Goal: Task Accomplishment & Management: Complete application form

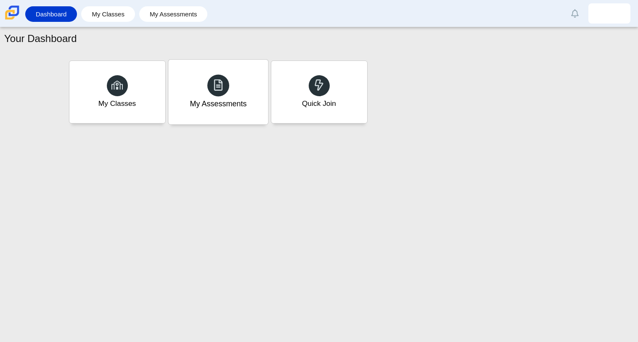
click at [213, 88] on icon at bounding box center [218, 85] width 12 height 12
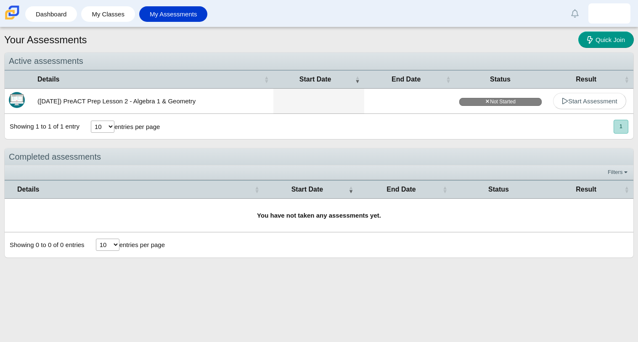
click at [374, 108] on td at bounding box center [409, 101] width 91 height 25
click at [600, 98] on span "Start Assessment" at bounding box center [590, 101] width 56 height 7
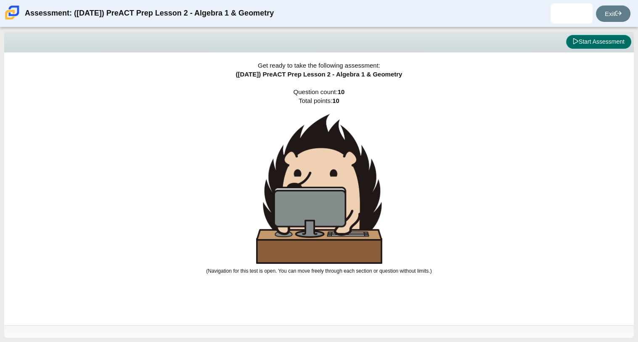
click at [618, 40] on button "Start Assessment" at bounding box center [598, 42] width 65 height 14
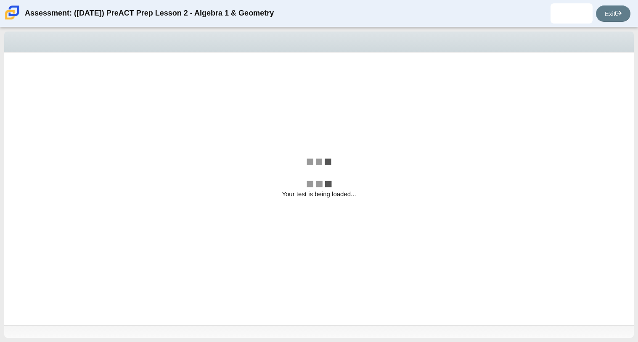
select select "bbf5d072-3e0b-44c4-9a12-6e7c9033f65b"
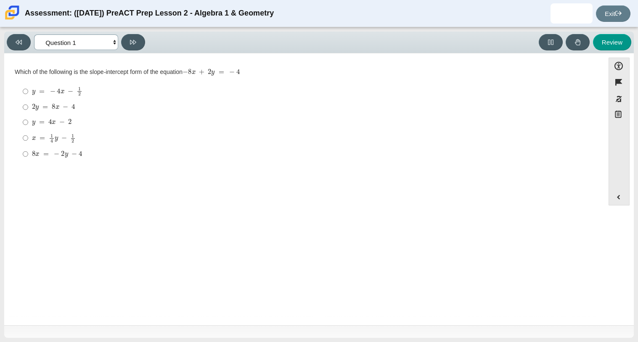
click at [69, 36] on select "Questions Question 1 Question 2 Question 3 Question 4 Question 5 Question 6 Que…" at bounding box center [76, 42] width 84 height 16
click at [152, 159] on div "8 x = − 2 y − 4" at bounding box center [311, 154] width 558 height 8
click at [28, 159] on input "8 x = − 2 y − 4 8 x = − 2 y − 4" at bounding box center [25, 153] width 5 height 15
radio input "true"
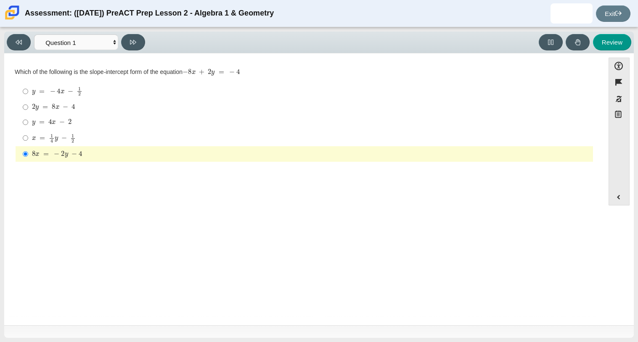
click at [113, 133] on label "x = 1 4 y − 1 2 x = 1 4 y − 1 2" at bounding box center [305, 138] width 576 height 16
click at [28, 133] on input "x = 1 4 y − 1 2 x = 1 4 y − 1 2" at bounding box center [25, 138] width 5 height 16
radio input "true"
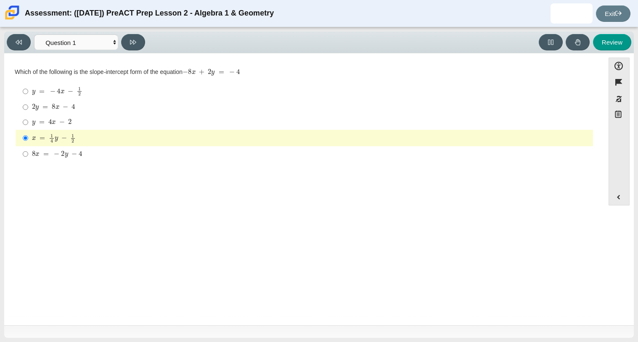
click at [59, 124] on mjx-c "Assessment items" at bounding box center [61, 122] width 5 height 5
click at [28, 124] on input "y = 4 x − 2 y = 4 x − 2" at bounding box center [25, 122] width 5 height 15
radio input "true"
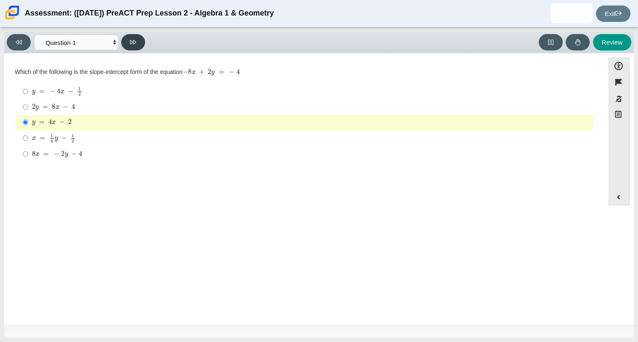
click at [137, 45] on button at bounding box center [133, 42] width 24 height 16
select select "ed62e223-81bd-4cbf-ab48-ab975844bd1f"
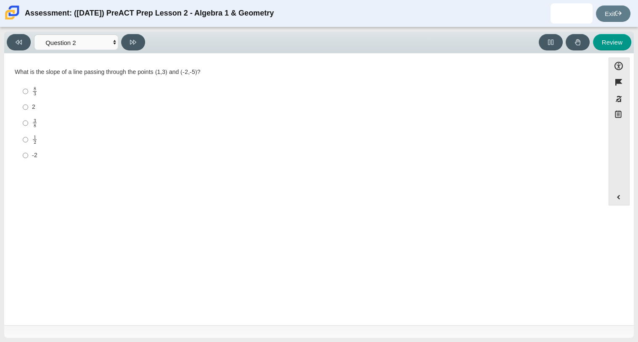
click at [37, 149] on label "-2 -2" at bounding box center [305, 155] width 576 height 15
click at [28, 149] on input "-2 -2" at bounding box center [25, 155] width 5 height 15
radio input "true"
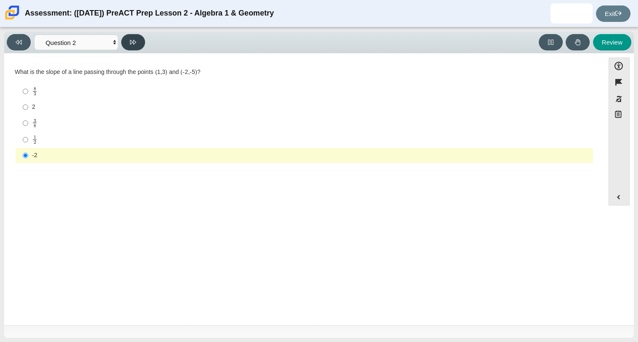
click at [133, 43] on icon at bounding box center [133, 42] width 6 height 6
select select "97f4f5fa-a52e-4fed-af51-565bfcdf47cb"
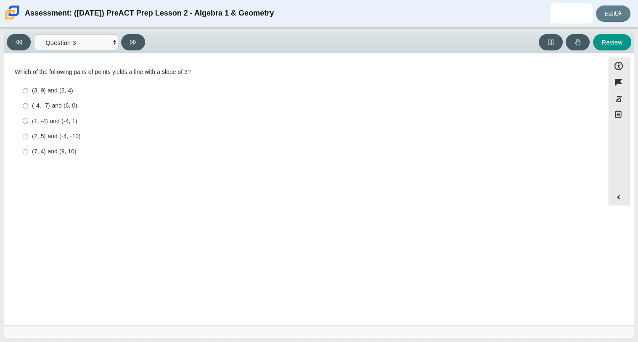
click at [67, 120] on div "(1, -4) and (-4, 1)" at bounding box center [311, 121] width 558 height 8
click at [28, 120] on input "(1, -4) and (-4, 1) (1, -4) and (-4, 1)" at bounding box center [25, 121] width 5 height 15
radio input "true"
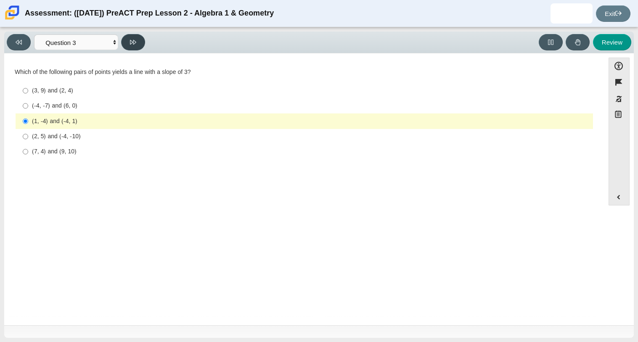
click at [136, 42] on icon at bounding box center [133, 42] width 6 height 5
select select "89427bb7-e313-4f00-988f-8b8255897029"
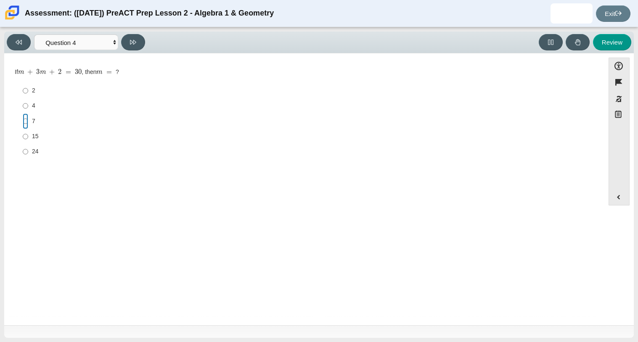
click at [27, 120] on input "7 7" at bounding box center [25, 121] width 5 height 15
radio input "true"
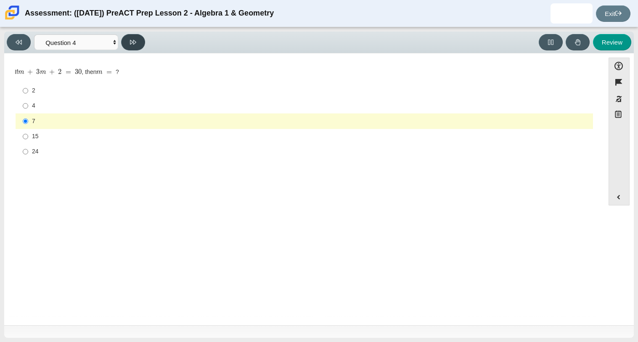
click at [137, 44] on button at bounding box center [133, 42] width 24 height 16
select select "489dcffd-4e6a-49cf-a9d6-ad1d4a911a4e"
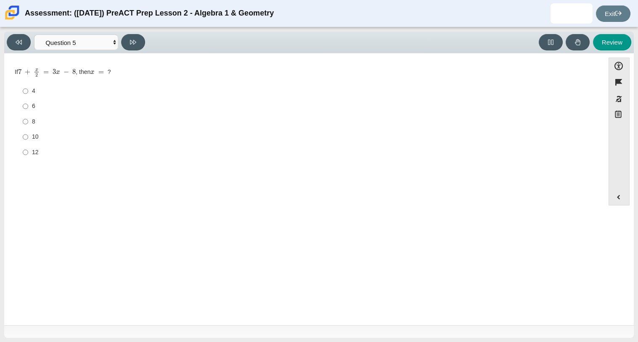
click at [33, 104] on div "6" at bounding box center [311, 106] width 558 height 8
click at [28, 104] on input "6 6" at bounding box center [25, 106] width 5 height 15
radio input "true"
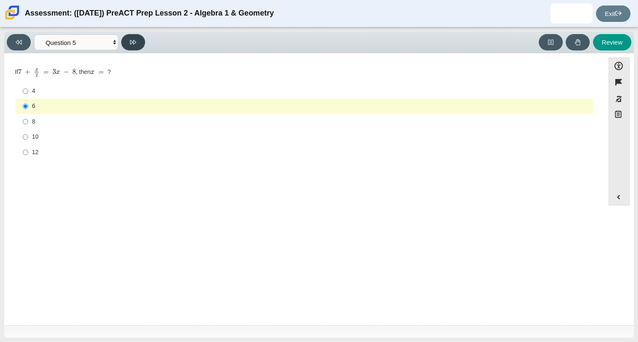
click at [129, 46] on button at bounding box center [133, 42] width 24 height 16
select select "210571de-36a6-4d8e-a361-ceff8ef801dc"
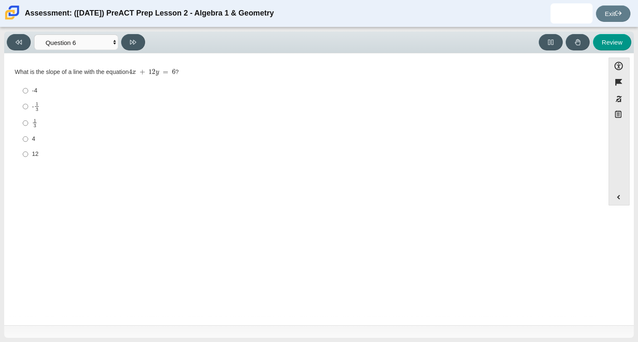
click at [37, 125] on div "1 3" at bounding box center [311, 124] width 558 height 10
click at [28, 125] on input "1 3 1 third" at bounding box center [25, 123] width 5 height 16
radio input "true"
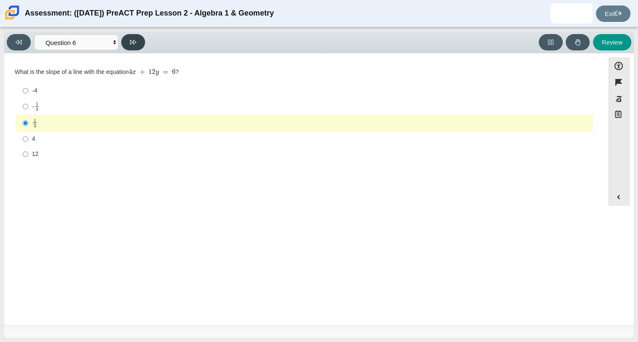
click at [141, 40] on button at bounding box center [133, 42] width 24 height 16
select select "ec95ace6-bebc-42b8-9428-40567494d4da"
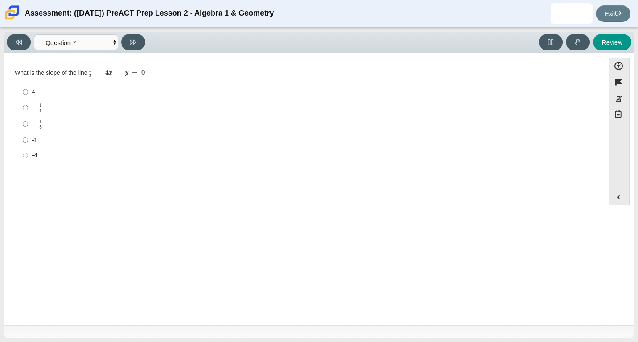
click at [35, 96] on div "4" at bounding box center [311, 92] width 558 height 8
click at [28, 96] on input "4 4" at bounding box center [25, 92] width 5 height 15
radio input "true"
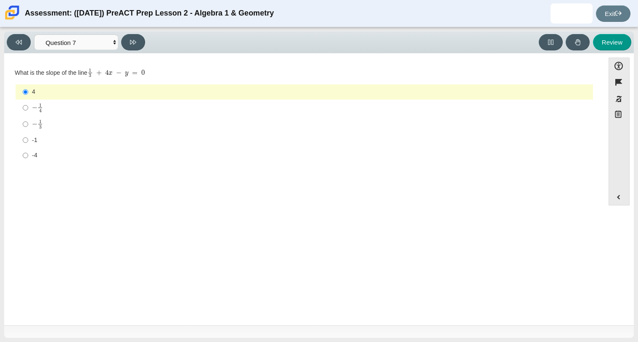
click at [32, 143] on div "-1" at bounding box center [311, 140] width 558 height 8
click at [28, 143] on input "-1 -1" at bounding box center [25, 140] width 5 height 15
radio input "true"
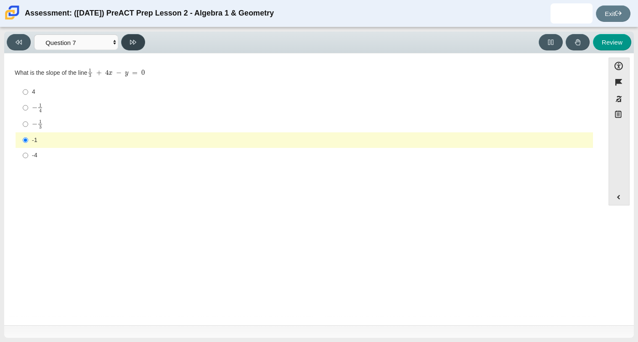
click at [132, 47] on button at bounding box center [133, 42] width 24 height 16
select select "ce81fe10-bf29-4b5e-8bd7-4f47f2fed4d8"
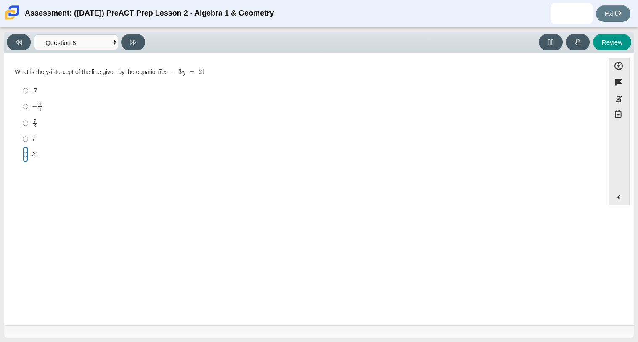
click at [27, 160] on input "21 21" at bounding box center [25, 154] width 5 height 15
radio input "true"
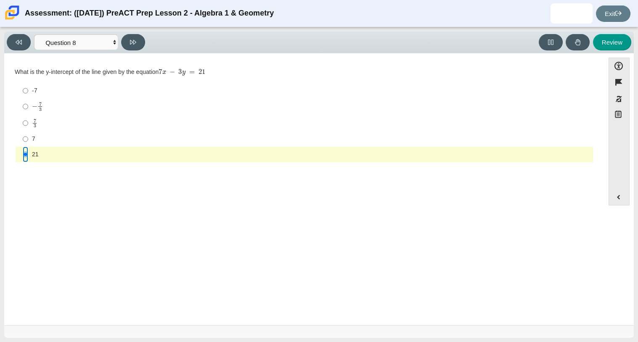
click at [26, 157] on input "21 21" at bounding box center [25, 154] width 5 height 15
click at [51, 106] on div "− 7 3" at bounding box center [311, 107] width 558 height 10
click at [28, 106] on input "− 7 3 negative 7 thirds" at bounding box center [25, 106] width 5 height 16
radio input "true"
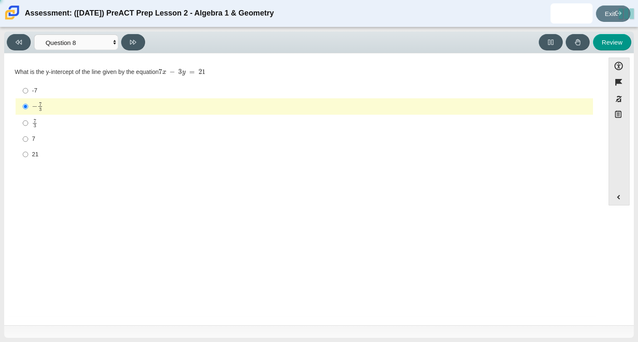
click at [43, 121] on div "7 3" at bounding box center [311, 124] width 558 height 10
click at [28, 121] on input "7 3 7 thirds" at bounding box center [25, 123] width 5 height 16
radio input "true"
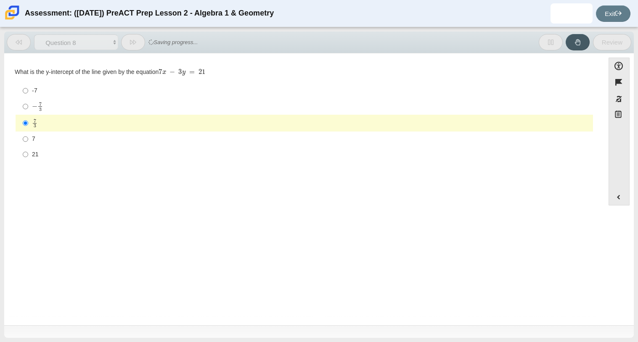
click at [139, 42] on button at bounding box center [133, 42] width 24 height 16
select select "14773eaf-2ca1-47ae-afe7-a624a56f34b3"
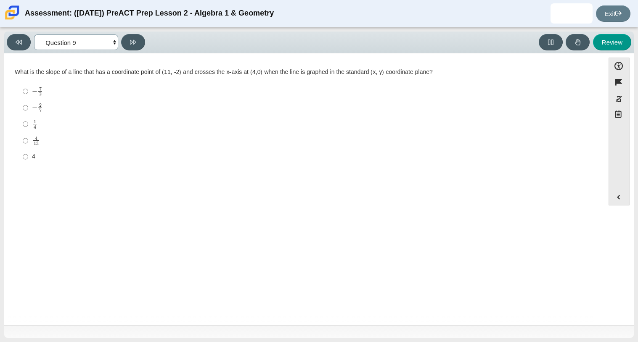
click at [108, 37] on select "Questions Question 1 Question 2 Question 3 Question 4 Question 5 Question 6 Que…" at bounding box center [76, 42] width 84 height 16
click at [45, 91] on div "− 7 2" at bounding box center [311, 91] width 558 height 9
click at [28, 91] on input "− 7 2 negative 7 halves" at bounding box center [25, 91] width 5 height 16
radio input "true"
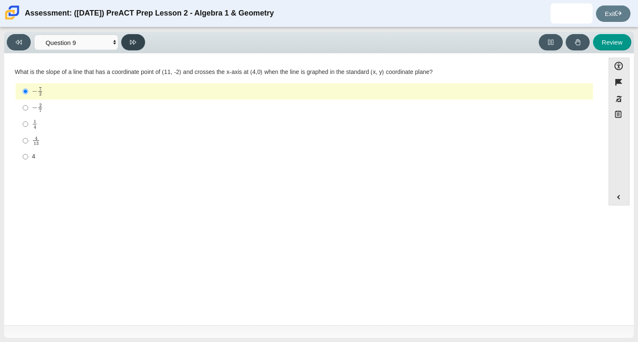
click at [135, 47] on button at bounding box center [133, 42] width 24 height 16
select select "96b71634-eacb-4f7e-8aef-411727d9bcba"
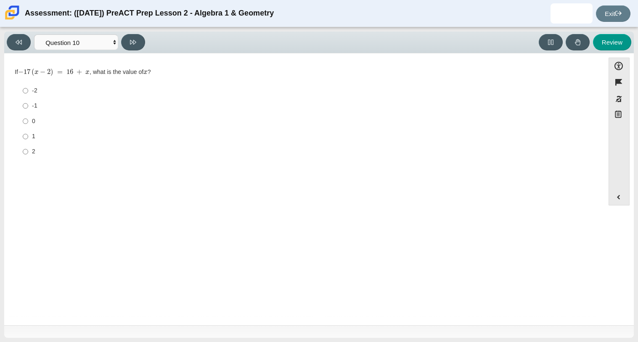
click at [33, 109] on div "-1" at bounding box center [311, 106] width 558 height 8
click at [28, 109] on input "-1 -1" at bounding box center [25, 105] width 5 height 15
radio input "true"
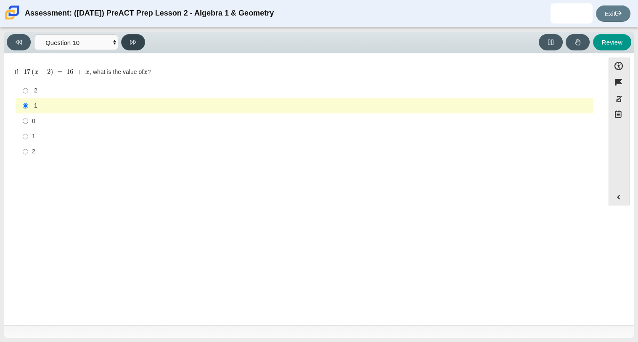
click at [138, 46] on button at bounding box center [133, 42] width 24 height 16
select select "review"
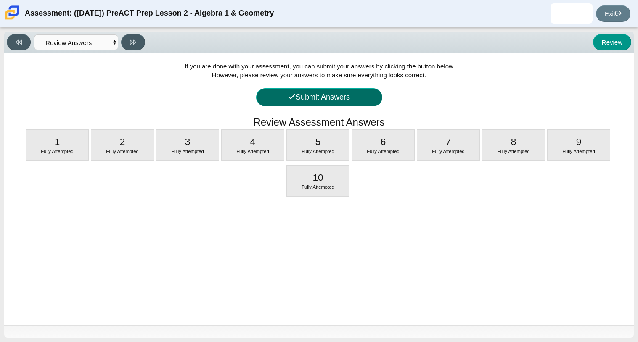
click at [339, 102] on button "Submit Answers" at bounding box center [319, 97] width 126 height 18
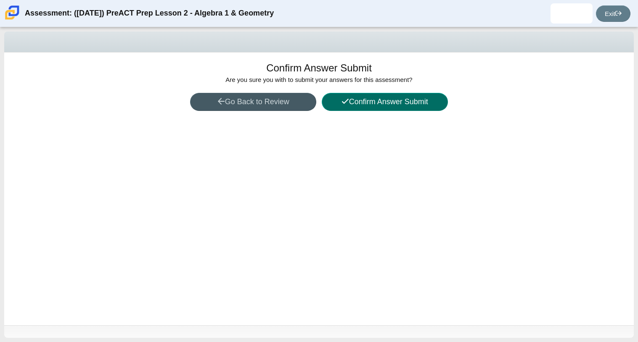
click at [339, 102] on button "Confirm Answer Submit" at bounding box center [385, 102] width 126 height 18
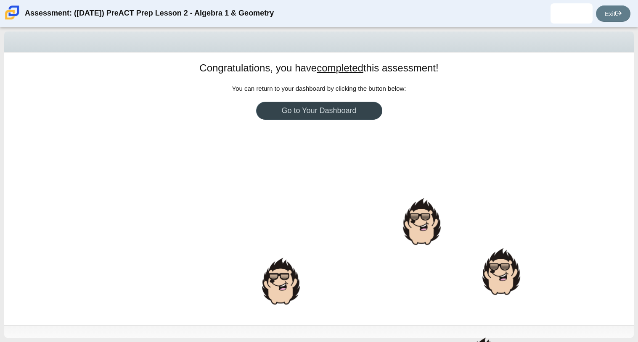
click at [339, 102] on link "Go to Your Dashboard" at bounding box center [319, 111] width 126 height 18
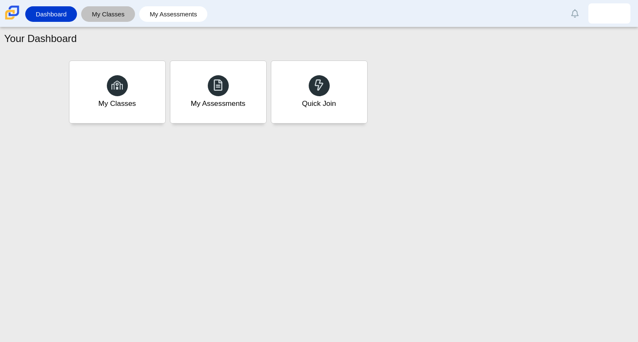
click at [100, 10] on link "My Classes" at bounding box center [107, 14] width 45 height 16
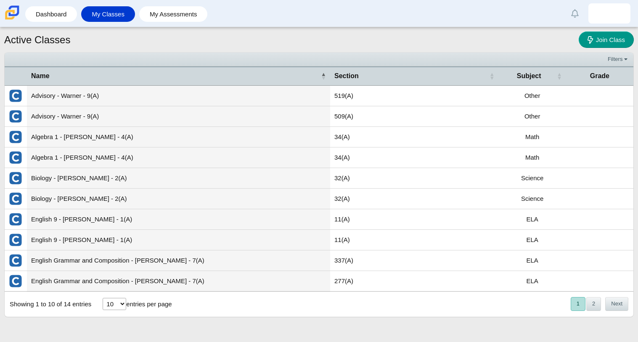
click at [529, 201] on td "Science" at bounding box center [532, 199] width 67 height 21
click at [593, 300] on button "2" at bounding box center [593, 304] width 15 height 14
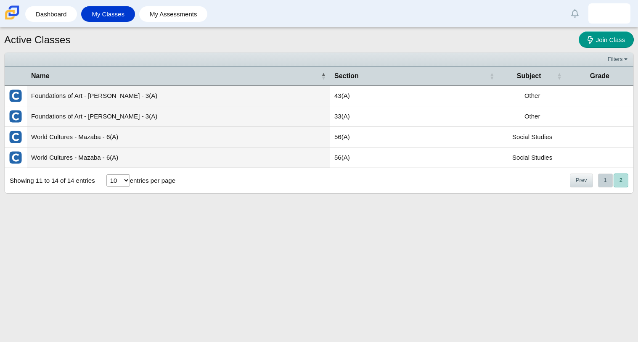
click at [602, 180] on button "1" at bounding box center [605, 181] width 15 height 14
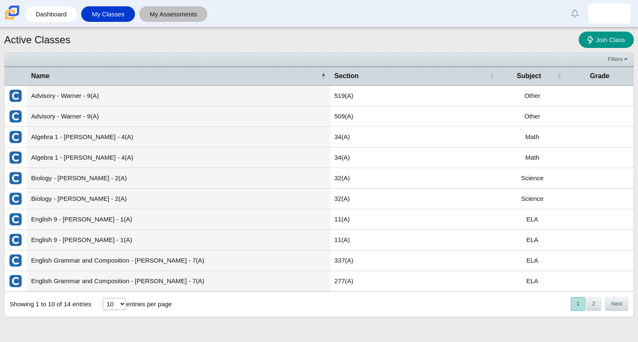
click at [187, 13] on link "My Assessments" at bounding box center [173, 14] width 60 height 16
